Goal: Transaction & Acquisition: Purchase product/service

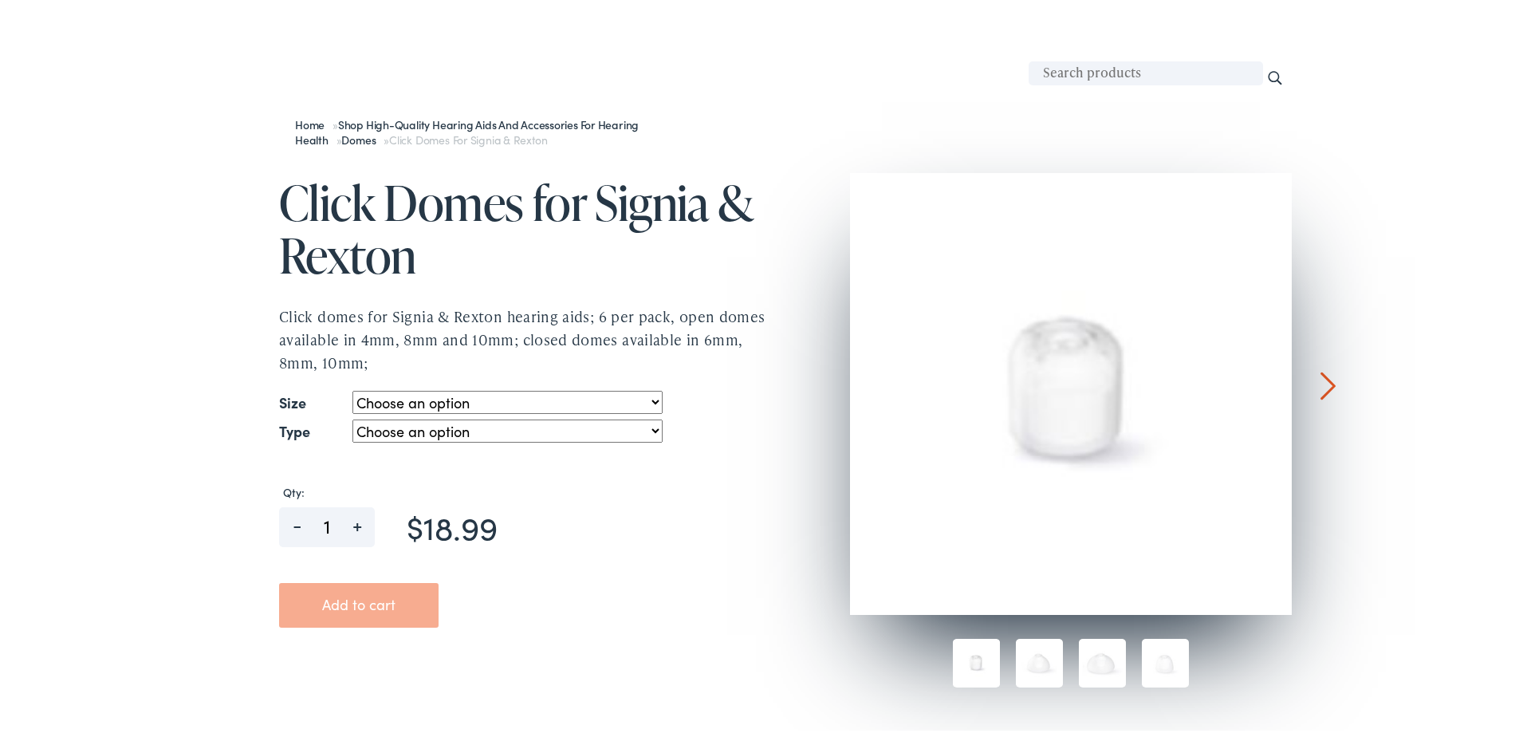
scroll to position [159, 0]
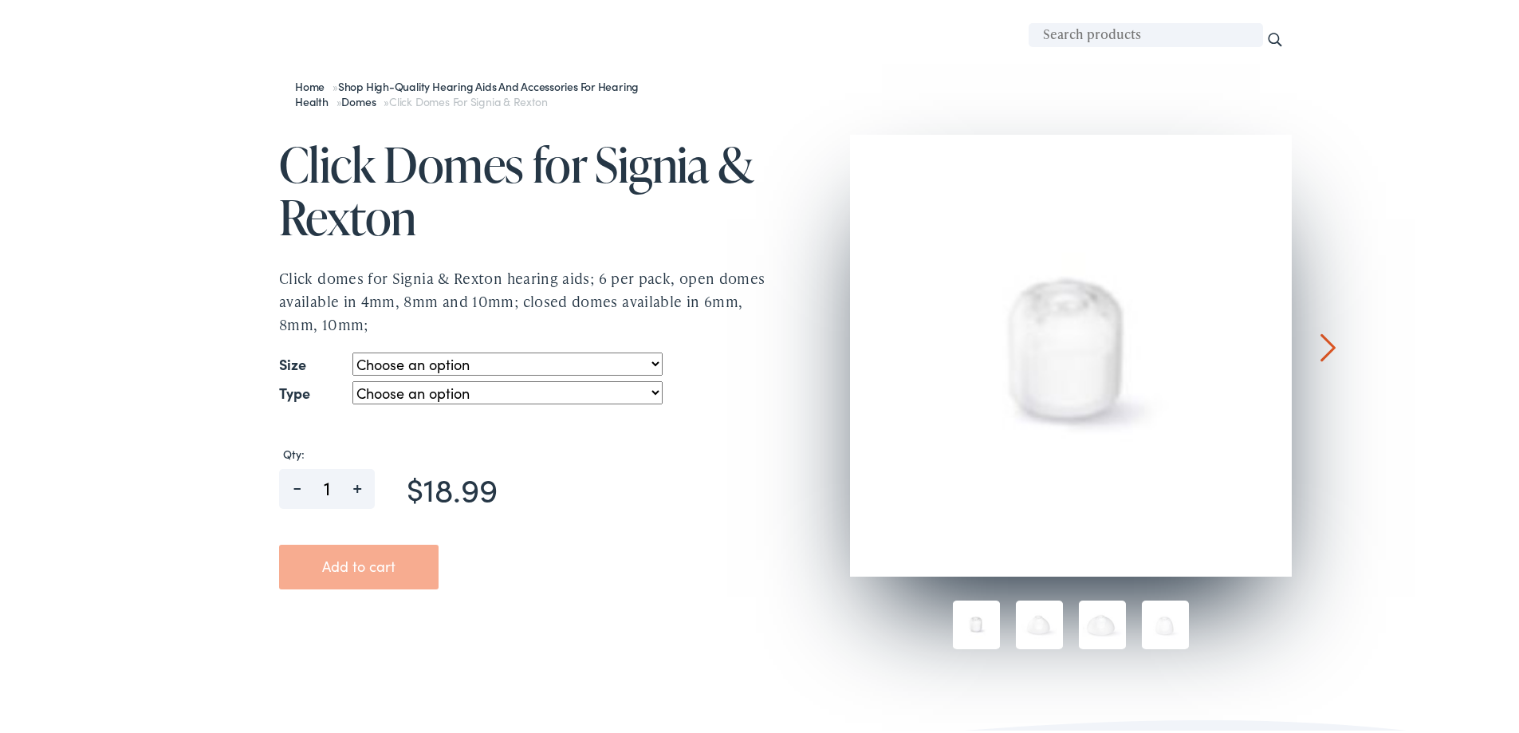
click at [459, 363] on select "Choose an option 4mm 6mm 8mm 10mm" at bounding box center [506, 360] width 309 height 23
click at [352, 349] on select "Choose an option 4mm 6mm 8mm 10mm" at bounding box center [506, 360] width 309 height 23
select select "8mm"
click at [386, 392] on select "Choose an option open closed" at bounding box center [506, 389] width 309 height 23
drag, startPoint x: 819, startPoint y: 533, endPoint x: 825, endPoint y: 522, distance: 12.2
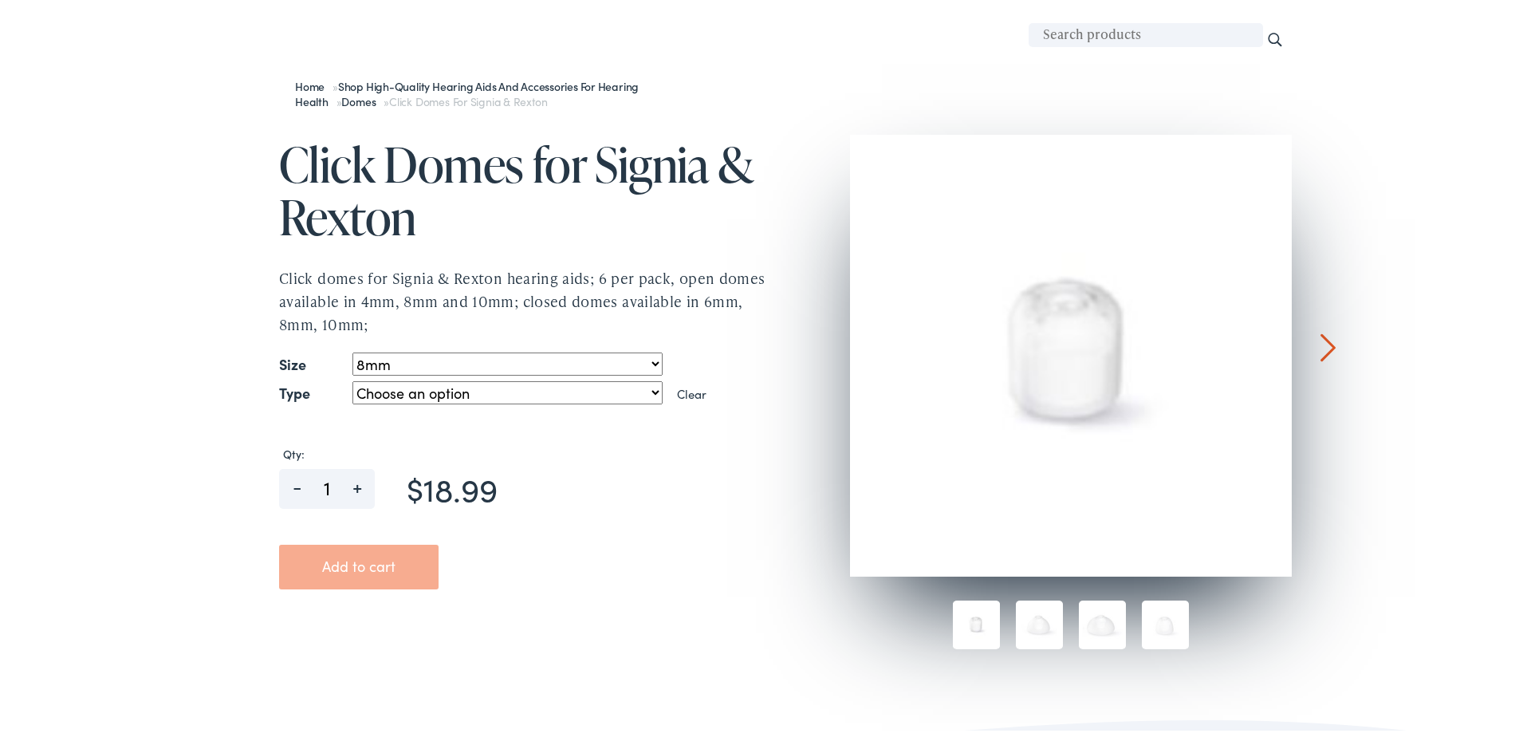
click at [822, 530] on div at bounding box center [765, 398] width 1052 height 596
click at [1326, 345] on div at bounding box center [1327, 248] width 15 height 232
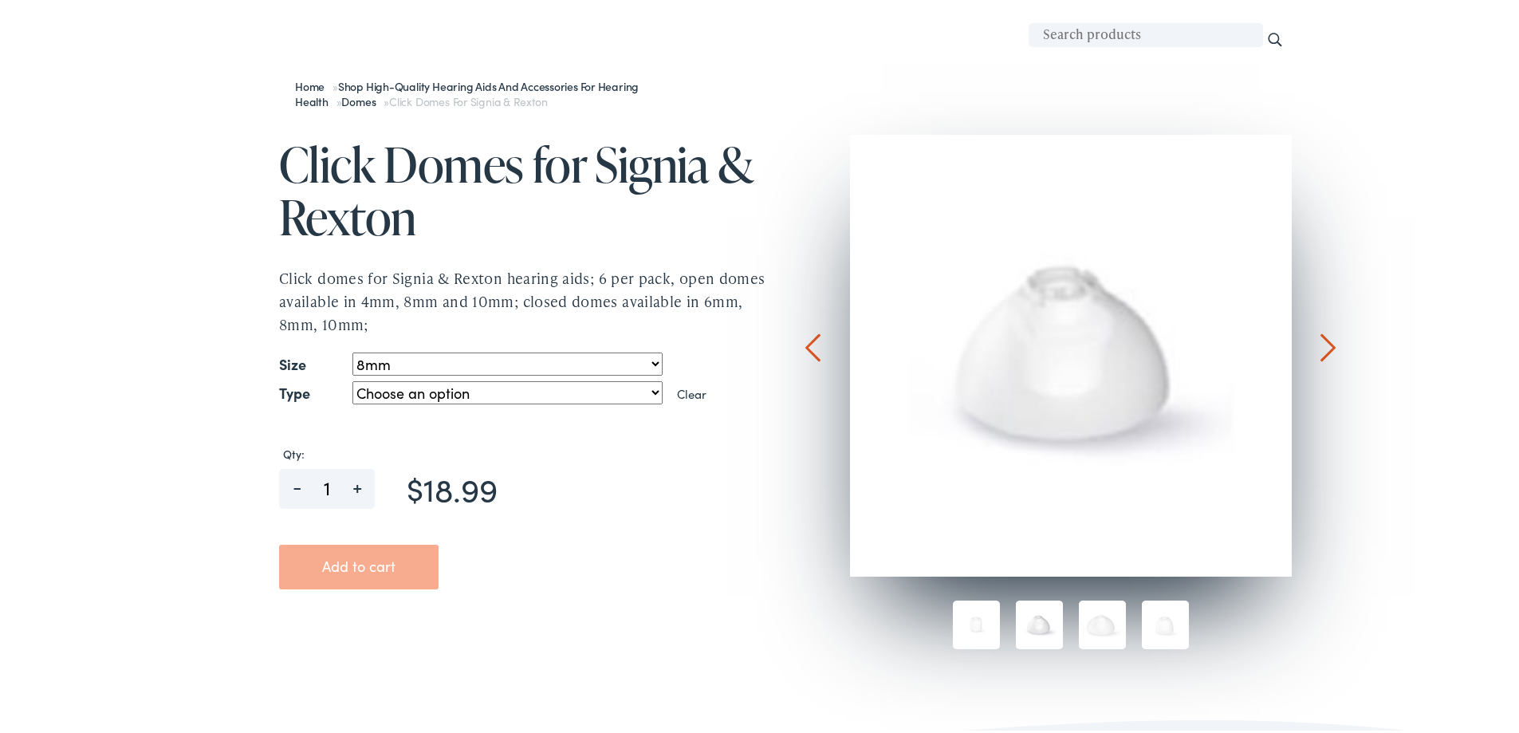
click at [1326, 345] on div at bounding box center [1327, 248] width 15 height 232
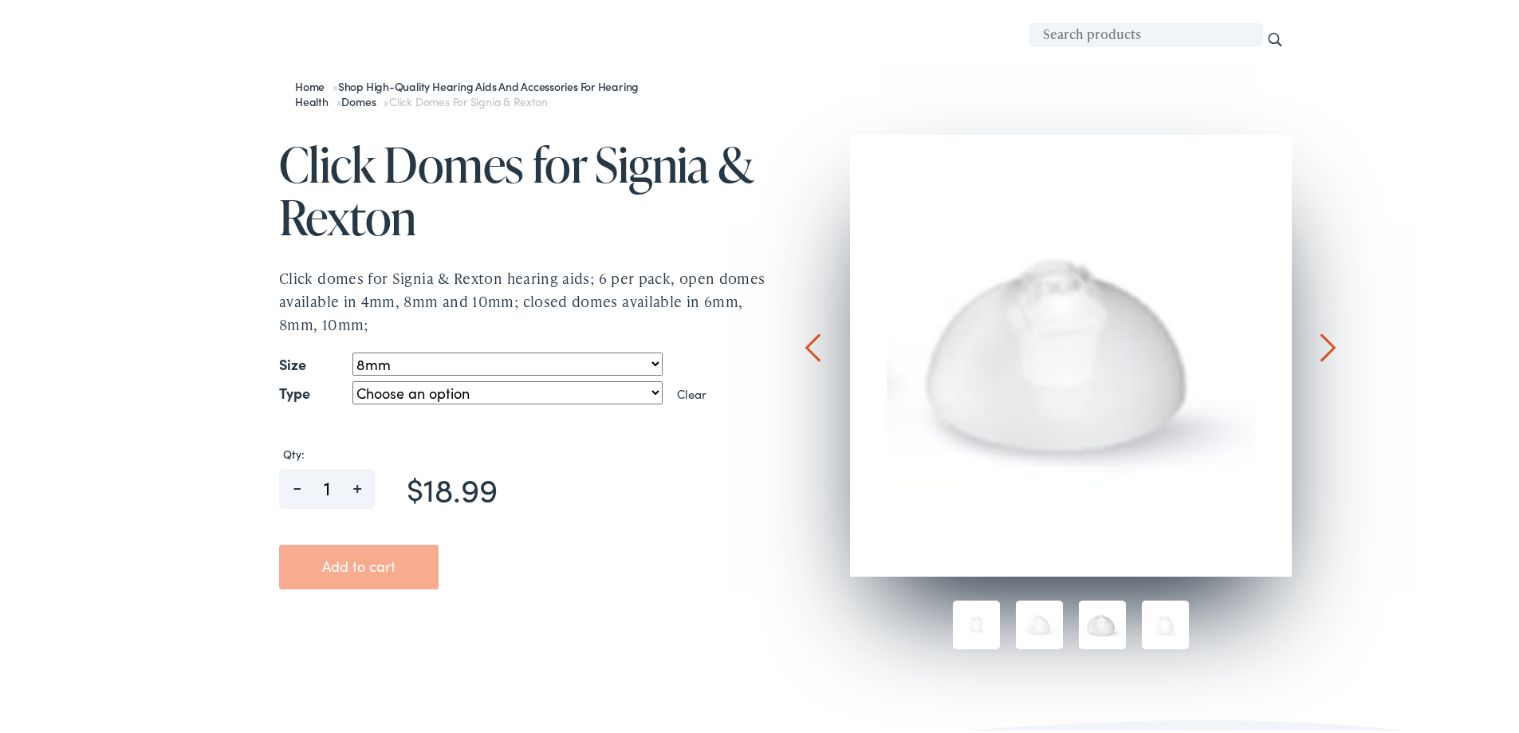
click at [1326, 345] on div at bounding box center [1327, 248] width 15 height 232
